Goal: Task Accomplishment & Management: Complete application form

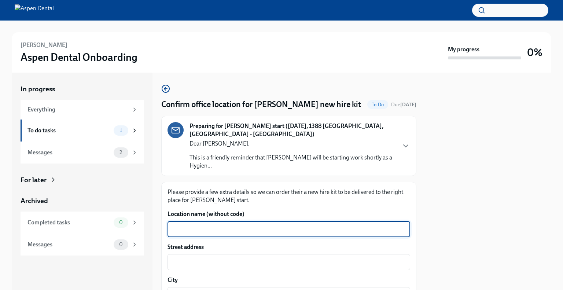
click at [269, 225] on textarea "Location name (without code)" at bounding box center [289, 229] width 234 height 9
type textarea "[GEOGRAPHIC_DATA]"
click at [256, 258] on textarea "Street address" at bounding box center [289, 262] width 234 height 9
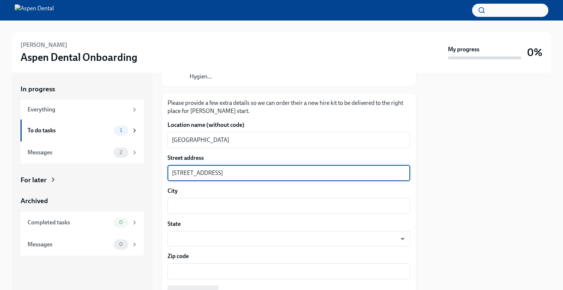
scroll to position [91, 0]
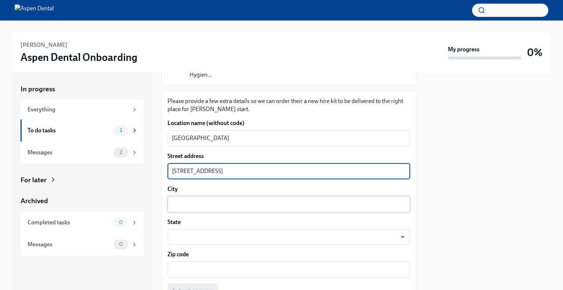
type textarea "[STREET_ADDRESS]"
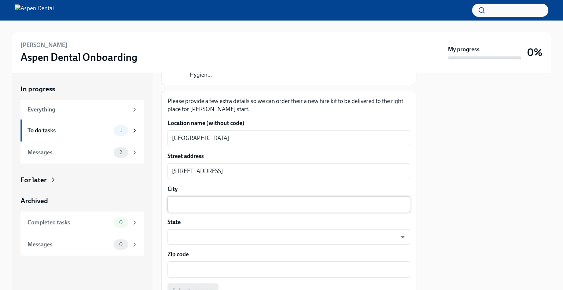
click at [215, 200] on div "x ​" at bounding box center [288, 204] width 243 height 16
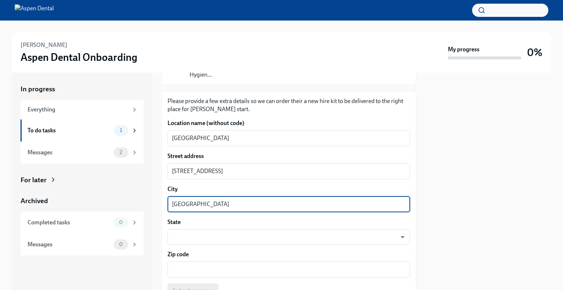
type textarea "[GEOGRAPHIC_DATA]"
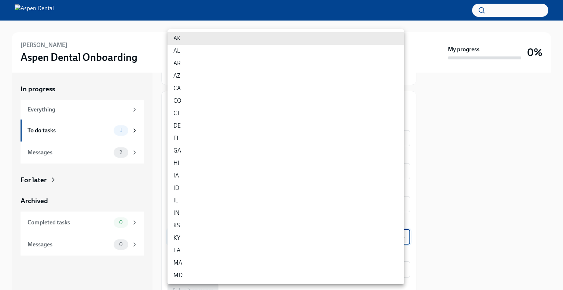
click at [249, 227] on body "[PERSON_NAME] Aspen Dental Onboarding My progress 0% In progress Everything To …" at bounding box center [281, 145] width 563 height 290
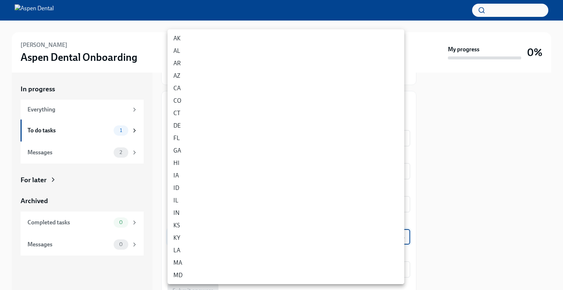
scroll to position [206, 0]
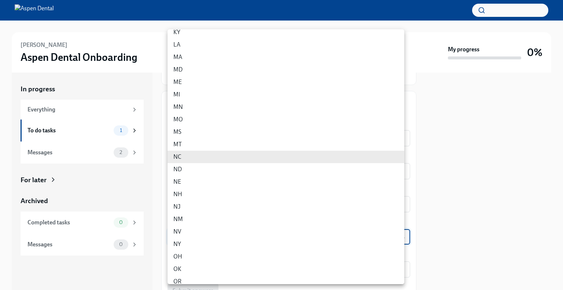
click at [180, 243] on li "NY" at bounding box center [285, 244] width 237 height 12
type input "EgO0PX8C9"
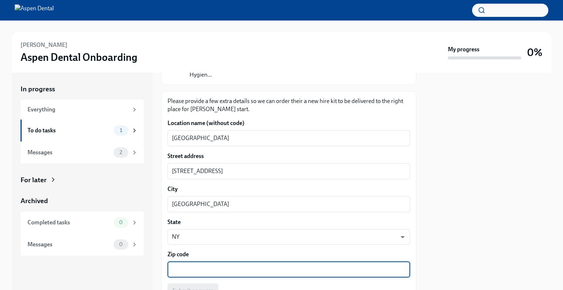
click at [241, 265] on textarea "Zip code" at bounding box center [289, 269] width 234 height 9
type textarea "12010"
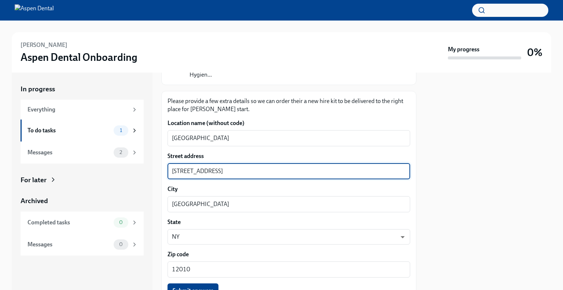
click at [297, 167] on textarea "[STREET_ADDRESS]" at bounding box center [289, 171] width 234 height 9
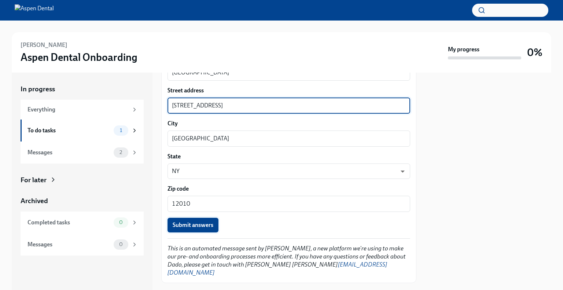
type textarea "[STREET_ADDRESS]"
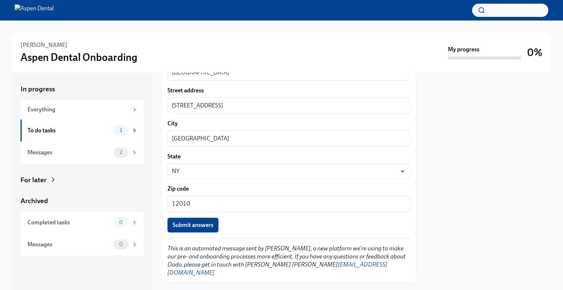
click at [213, 221] on span "Submit answers" at bounding box center [193, 224] width 41 height 7
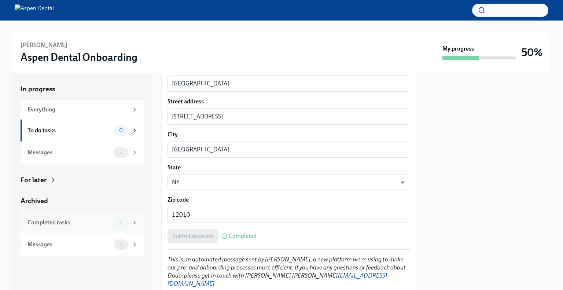
click at [134, 223] on icon at bounding box center [135, 222] width 2 height 3
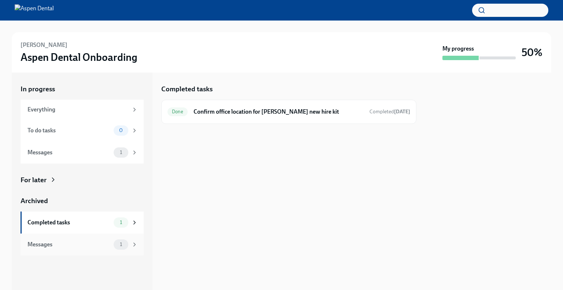
click at [134, 245] on icon at bounding box center [134, 244] width 7 height 7
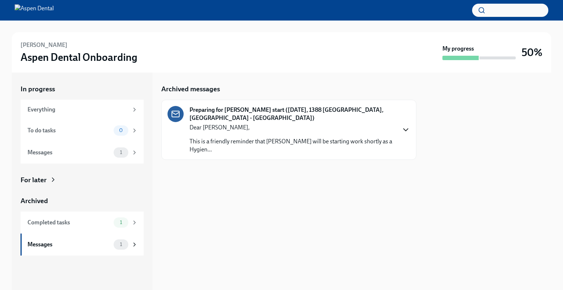
click at [405, 126] on icon "button" at bounding box center [405, 129] width 9 height 9
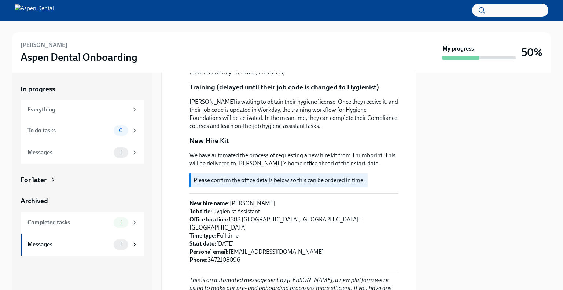
scroll to position [157, 0]
